Goal: Transaction & Acquisition: Purchase product/service

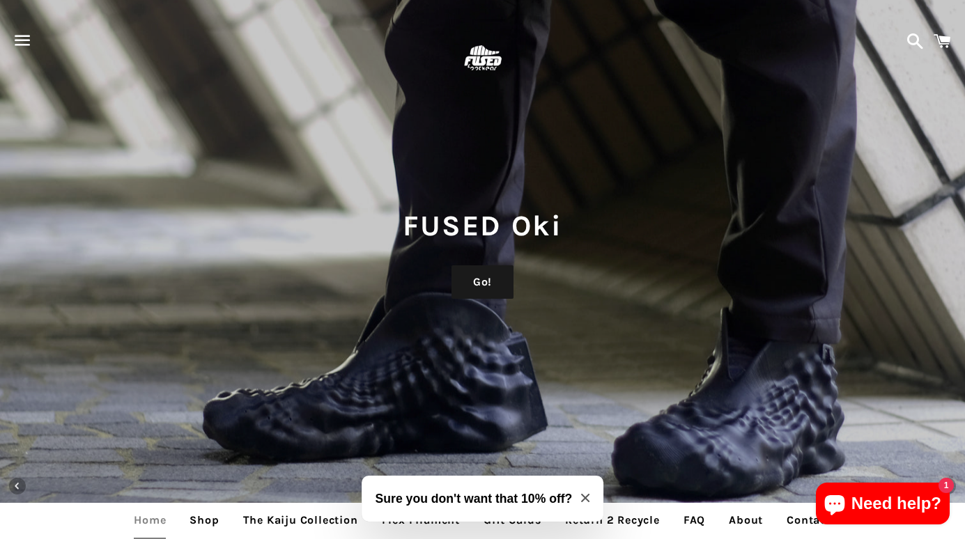
click at [31, 38] on span "button" at bounding box center [22, 41] width 31 height 42
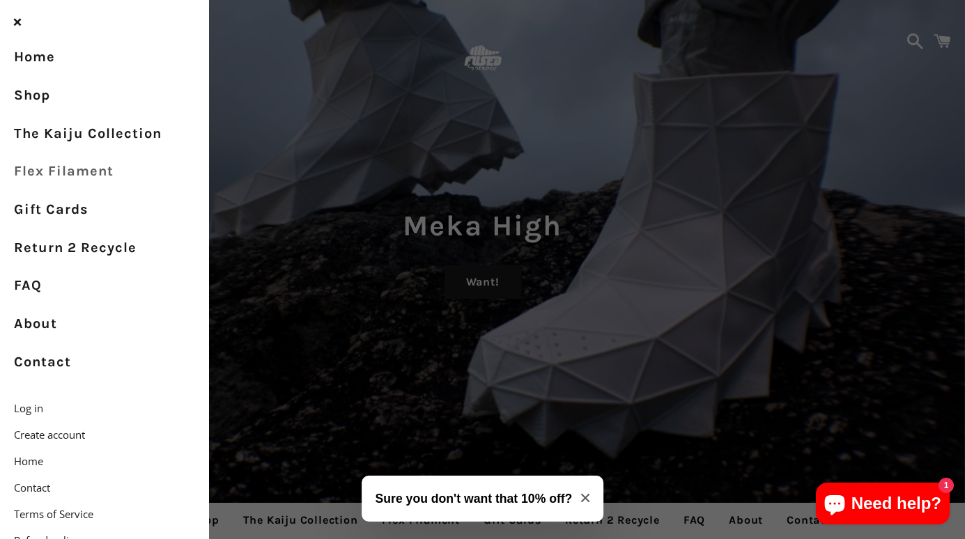
click at [70, 176] on link "Flex Filament" at bounding box center [104, 172] width 209 height 38
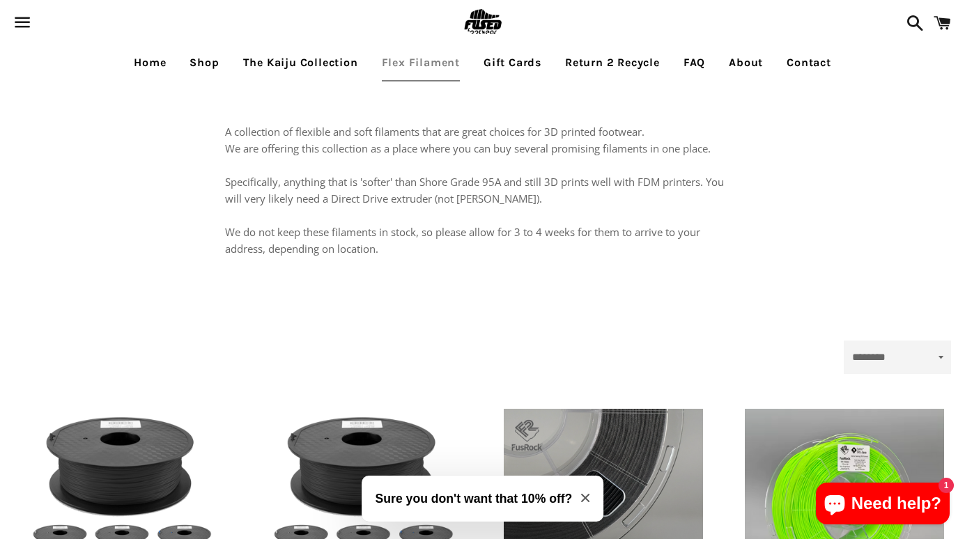
click at [717, 213] on p "A collection of flexible and soft filaments that are great choices for 3D print…" at bounding box center [483, 190] width 516 height 134
click at [696, 63] on link "FAQ" at bounding box center [694, 62] width 43 height 35
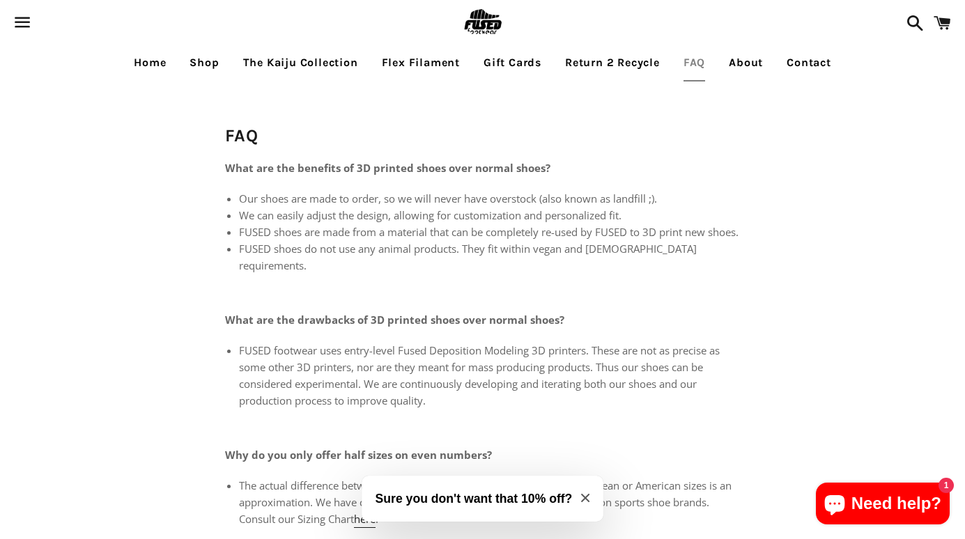
click at [751, 62] on link "About" at bounding box center [745, 62] width 55 height 35
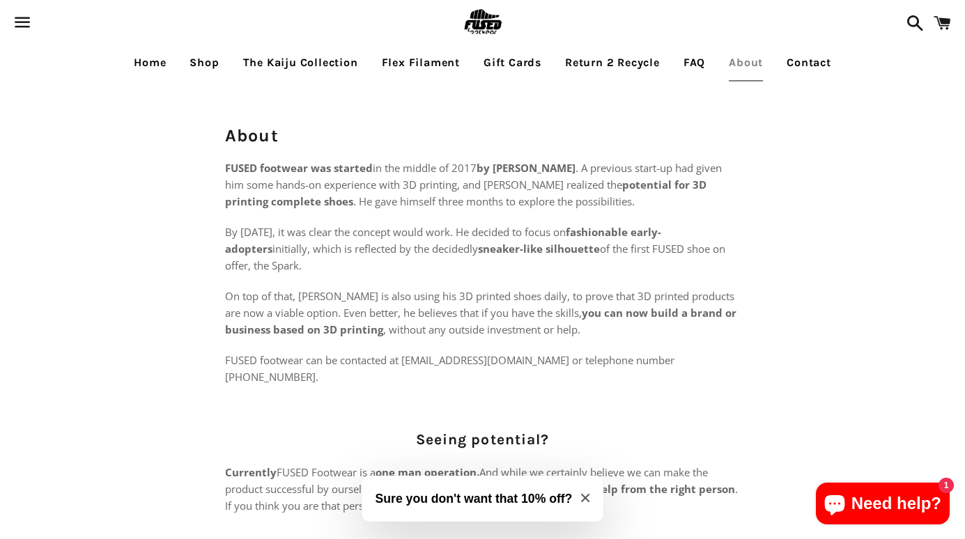
click at [307, 64] on link "The Kaiju Collection" at bounding box center [301, 62] width 136 height 35
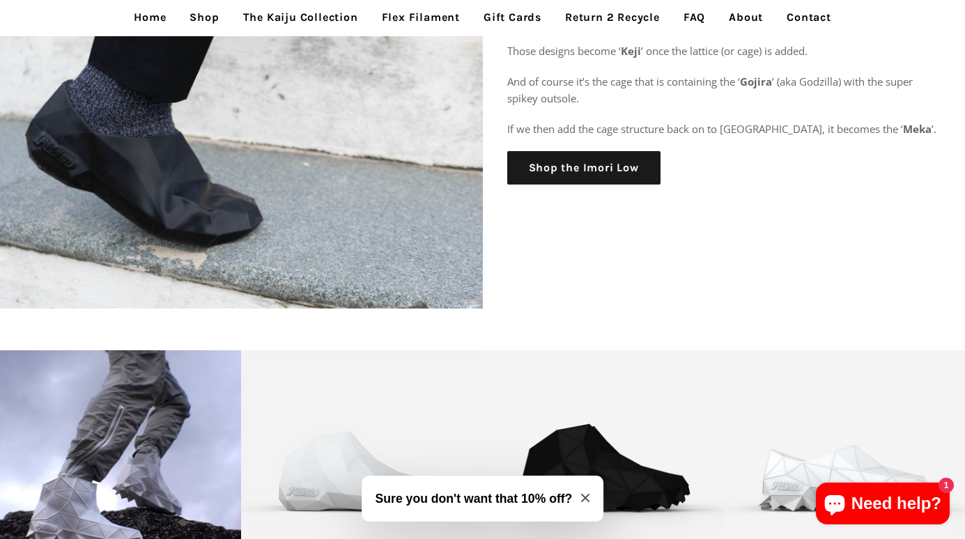
scroll to position [1360, 0]
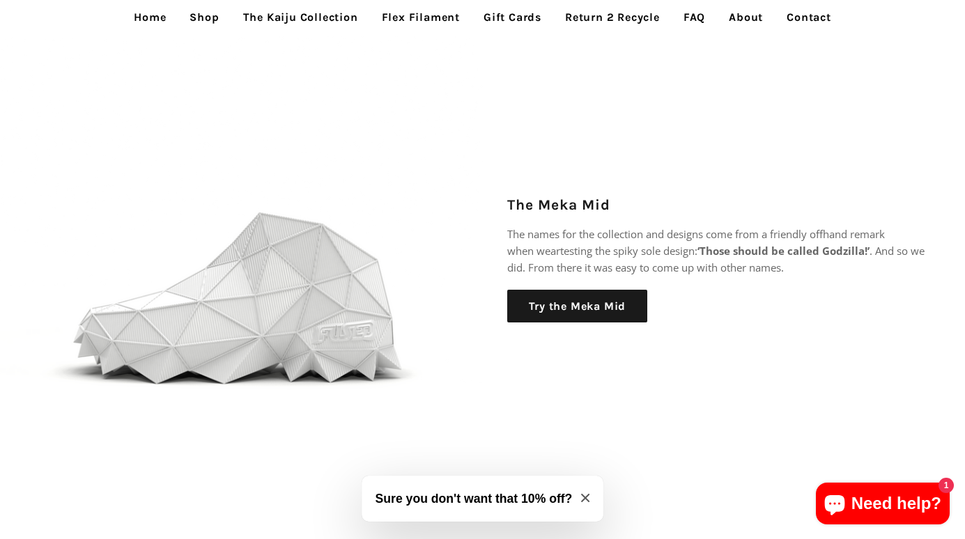
click at [213, 18] on link "Shop" at bounding box center [204, 17] width 50 height 35
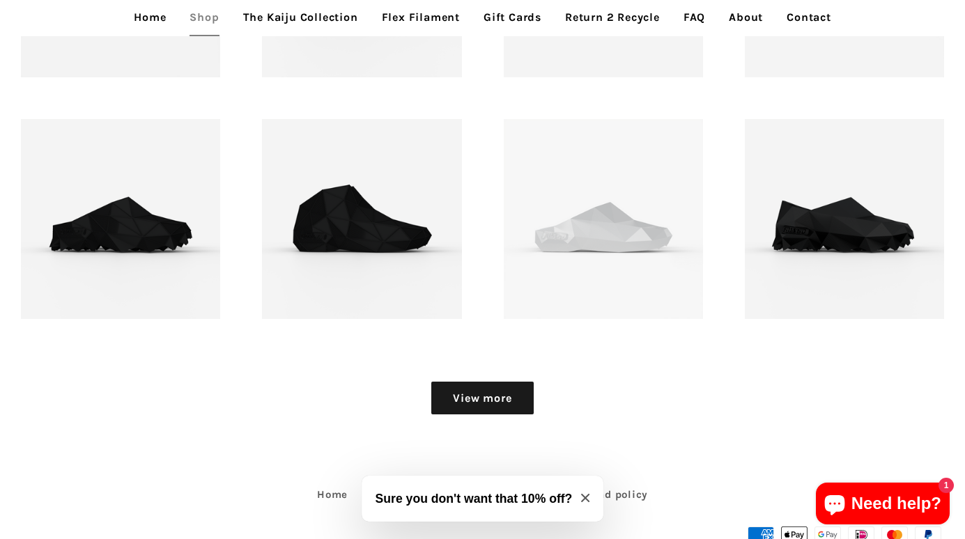
scroll to position [1566, 0]
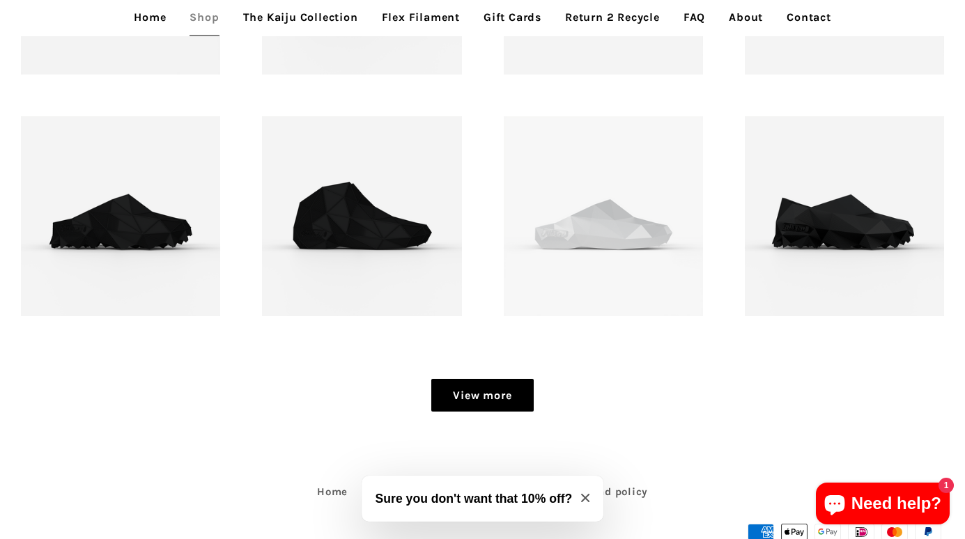
click at [485, 401] on link "View more" at bounding box center [482, 395] width 102 height 33
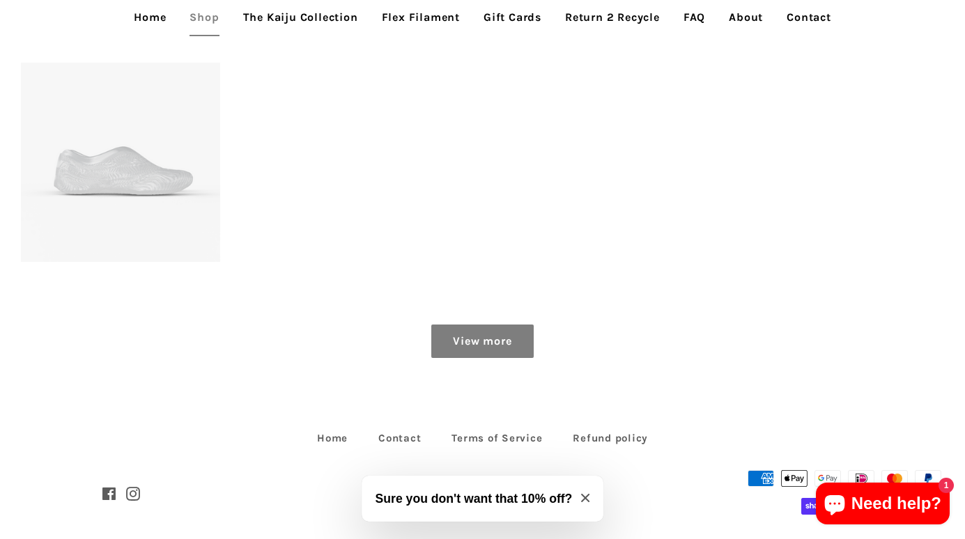
scroll to position [2117, 0]
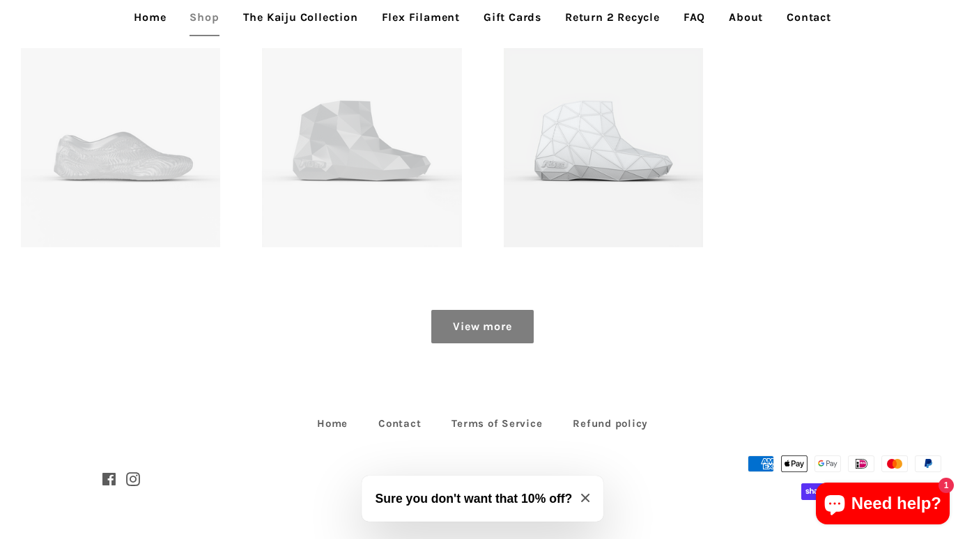
click at [486, 323] on link "View more" at bounding box center [482, 326] width 102 height 33
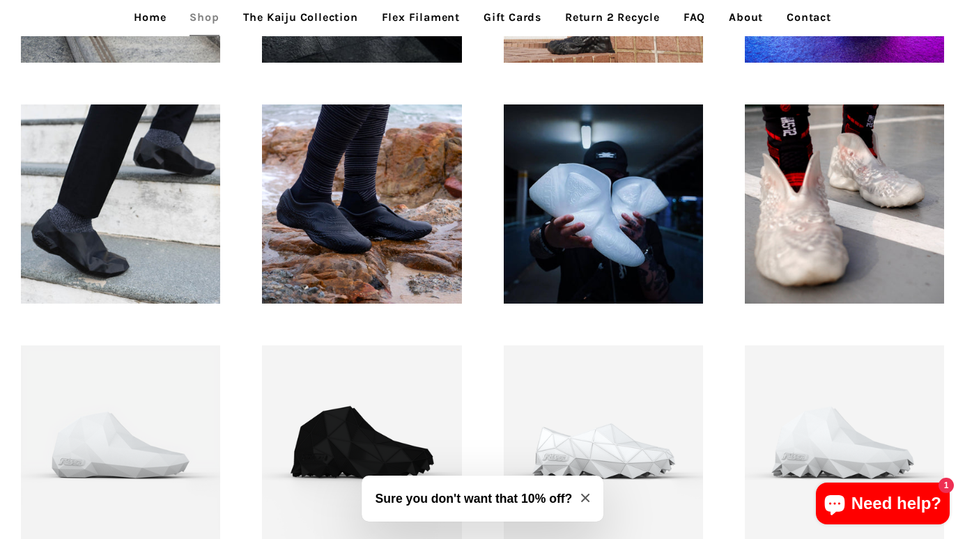
scroll to position [1040, 0]
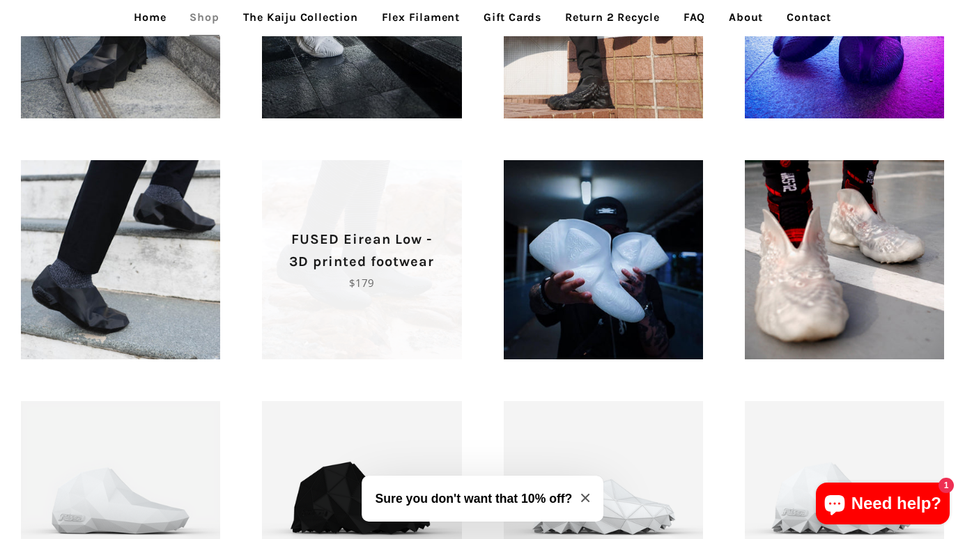
click at [377, 291] on p "Regular price $179" at bounding box center [361, 283] width 151 height 17
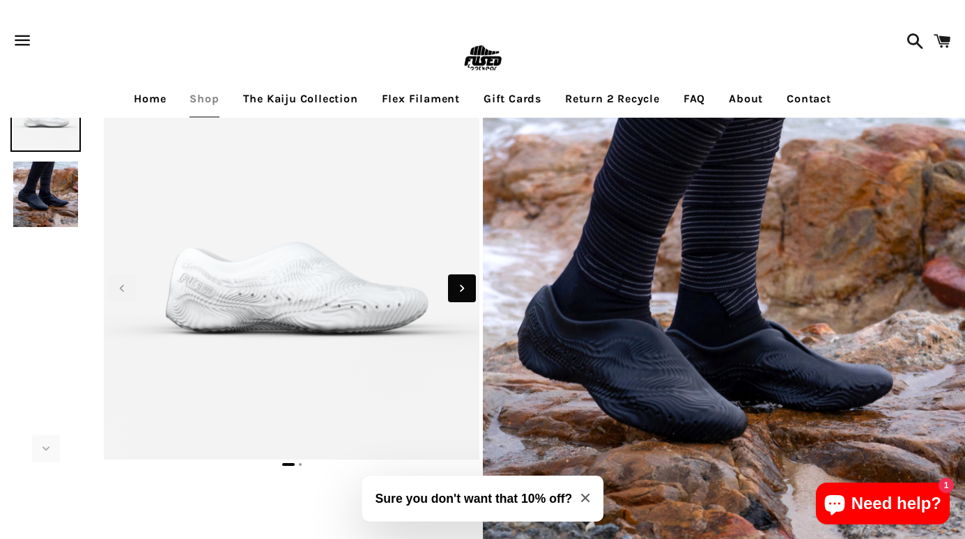
click at [455, 286] on icon "Next slide" at bounding box center [461, 288] width 15 height 15
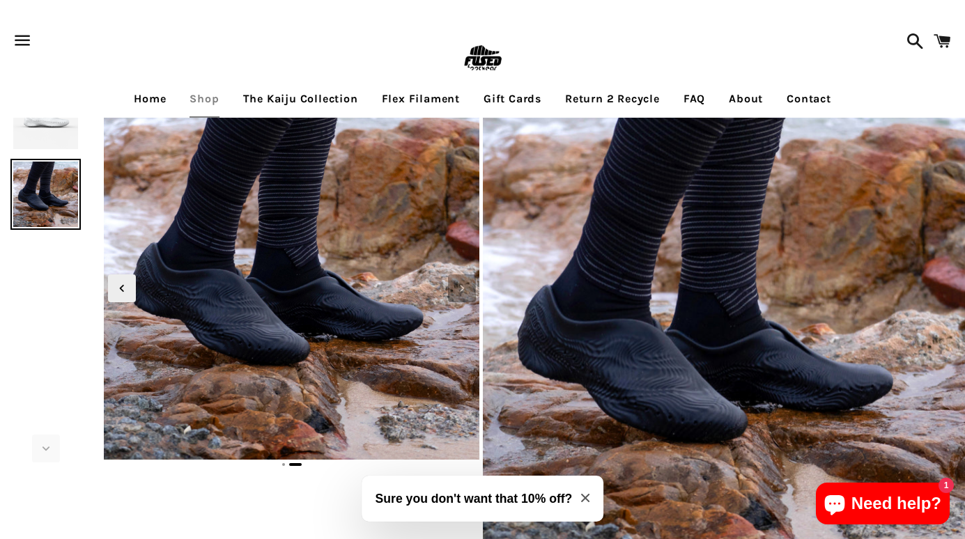
click at [455, 286] on icon "Next slide" at bounding box center [461, 288] width 15 height 15
click at [459, 277] on span "Next slide" at bounding box center [462, 289] width 28 height 28
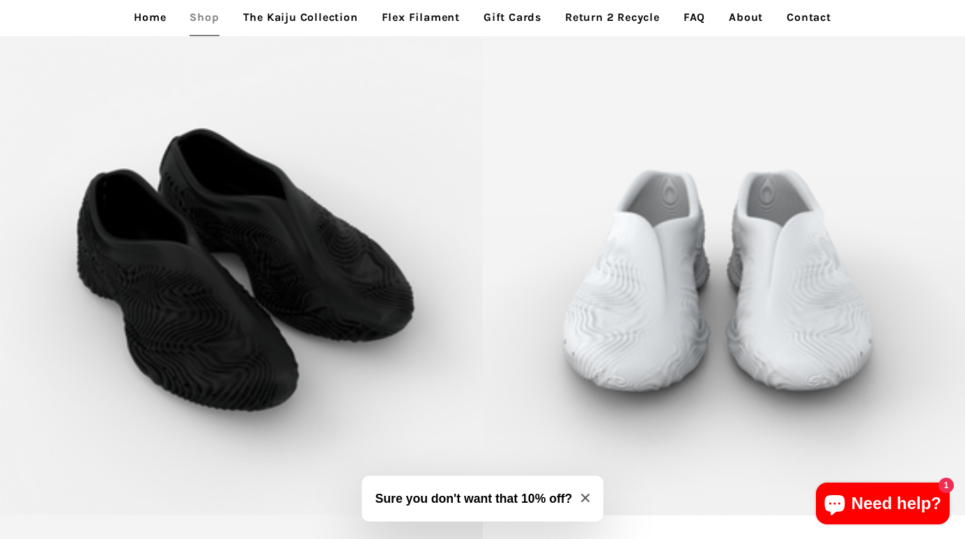
scroll to position [2284, 0]
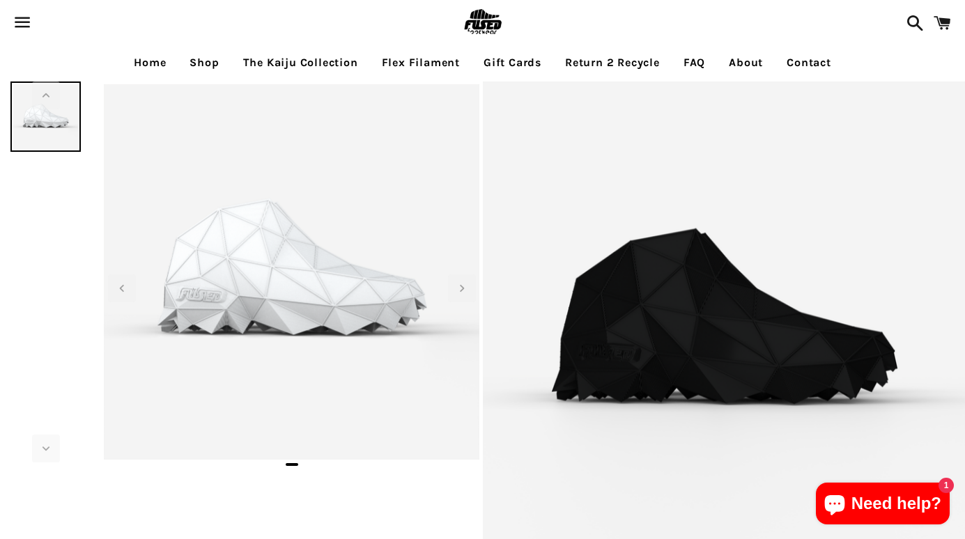
select select "**********"
